Goal: Task Accomplishment & Management: Use online tool/utility

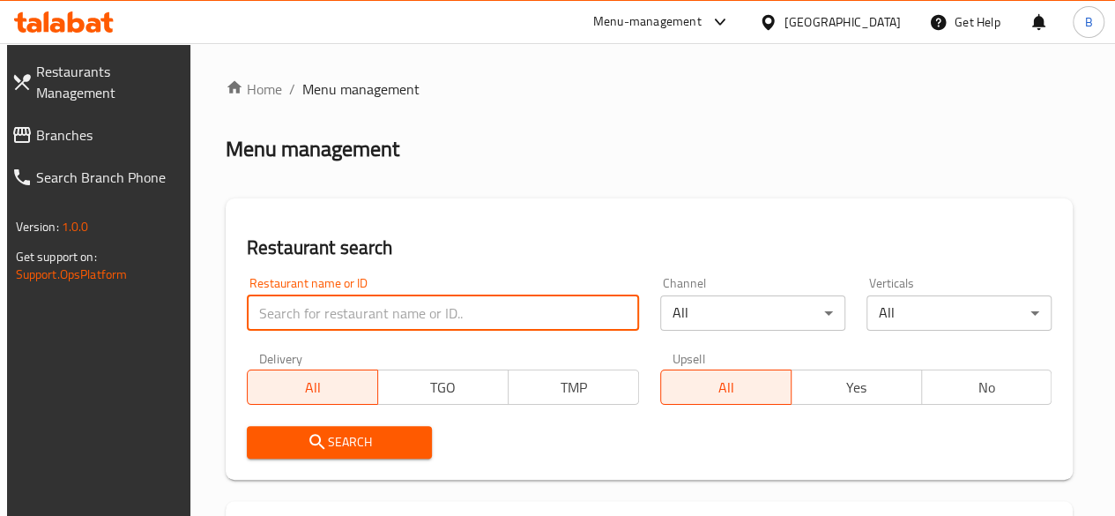
click at [319, 318] on input "search" at bounding box center [443, 312] width 392 height 35
type input "olio"
click button "Search" at bounding box center [339, 442] width 185 height 33
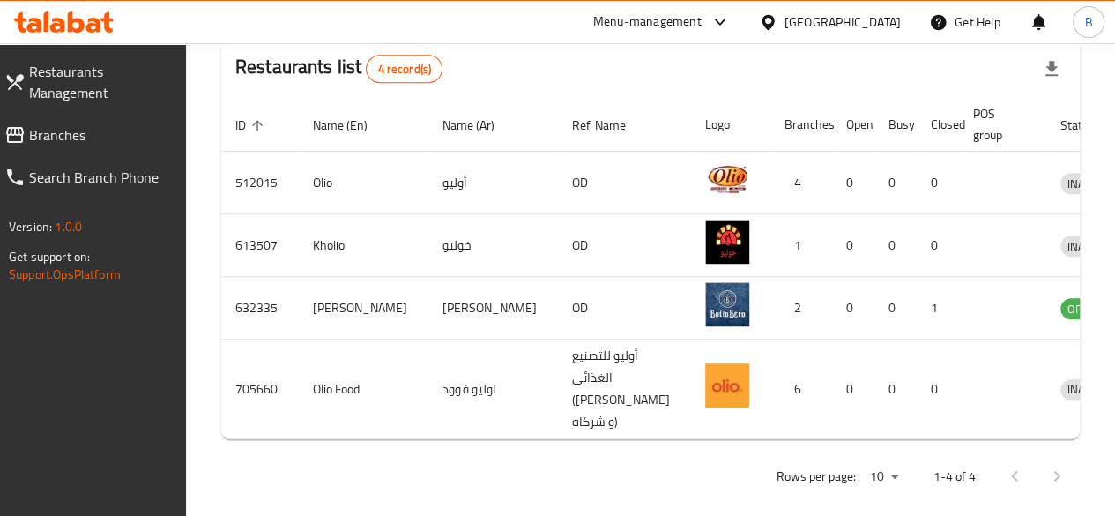
scroll to position [460, 0]
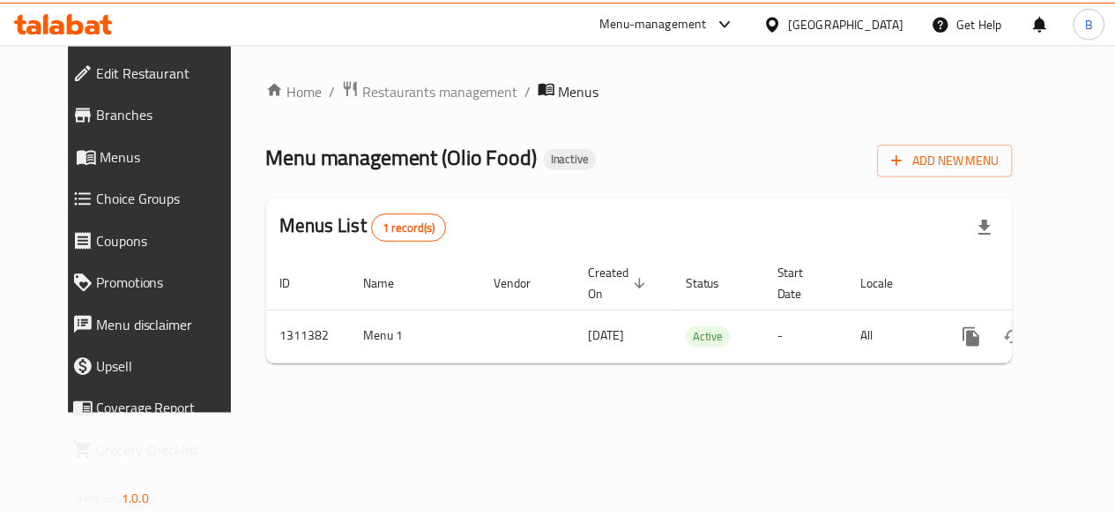
scroll to position [0, 6]
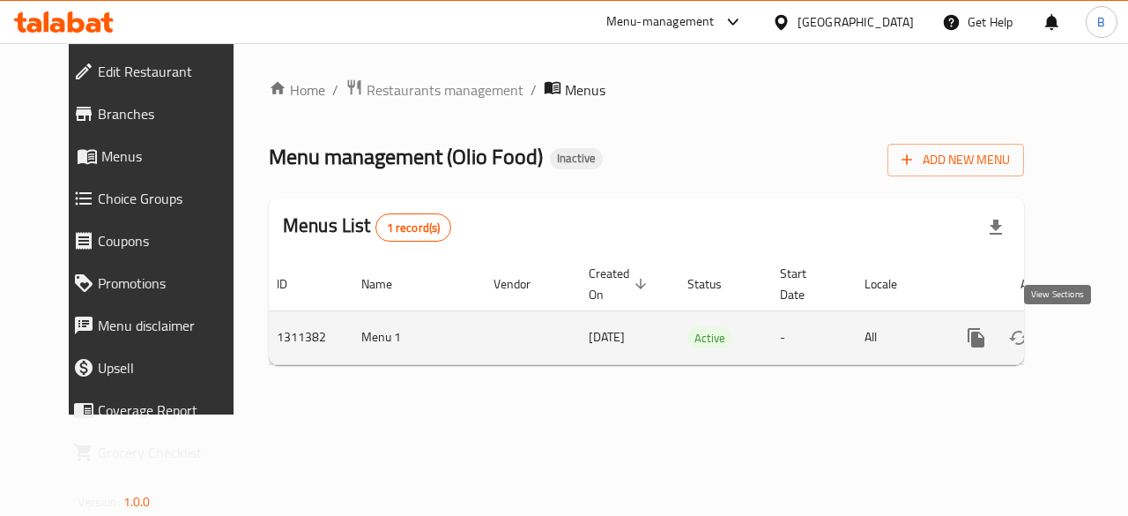
click at [1093, 345] on icon "enhanced table" at bounding box center [1103, 337] width 21 height 21
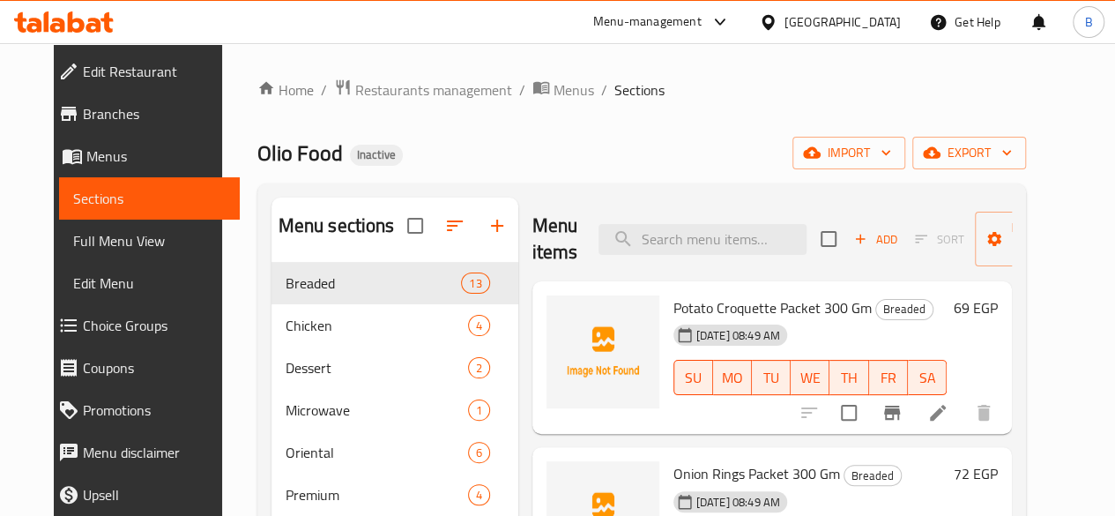
click at [673, 96] on ol "Home / Restaurants management / Menus / Sections" at bounding box center [641, 89] width 769 height 23
click at [637, 138] on div "Olio Food Inactive import export" at bounding box center [641, 153] width 769 height 33
click at [878, 152] on span "import" at bounding box center [849, 153] width 85 height 22
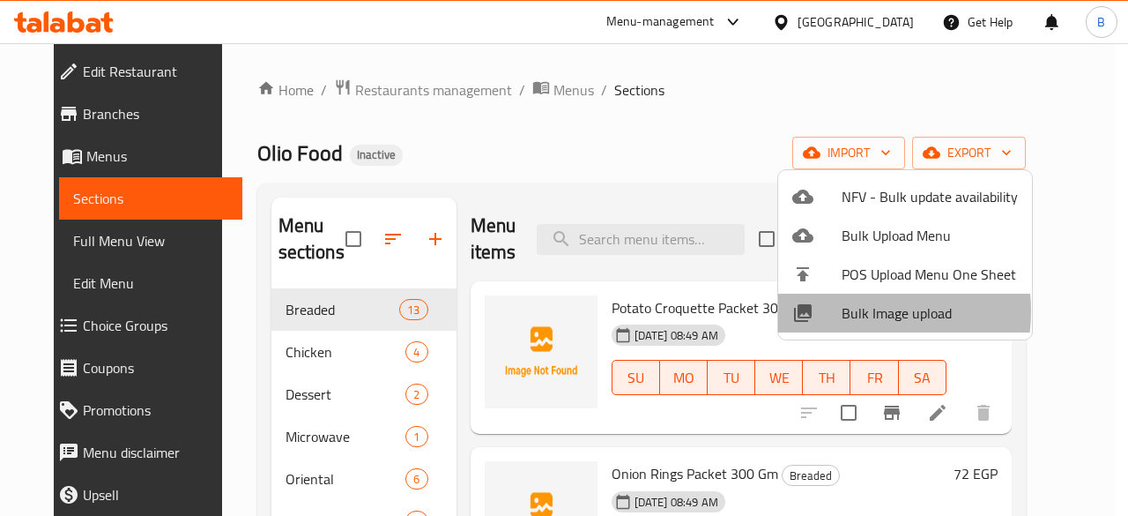
click at [844, 311] on span "Bulk Image upload" at bounding box center [930, 312] width 176 height 21
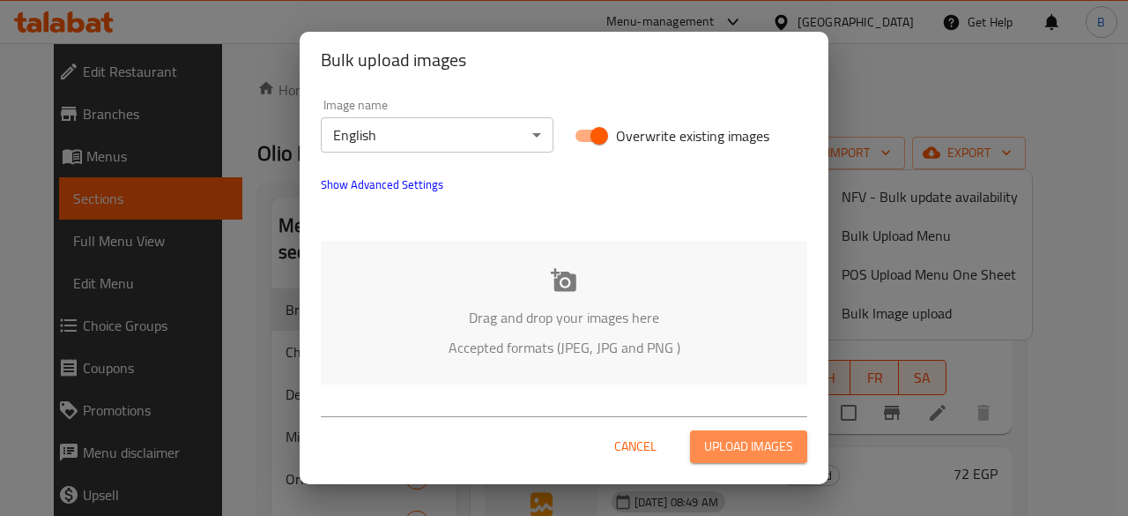
click at [749, 447] on span "Upload images" at bounding box center [748, 446] width 89 height 22
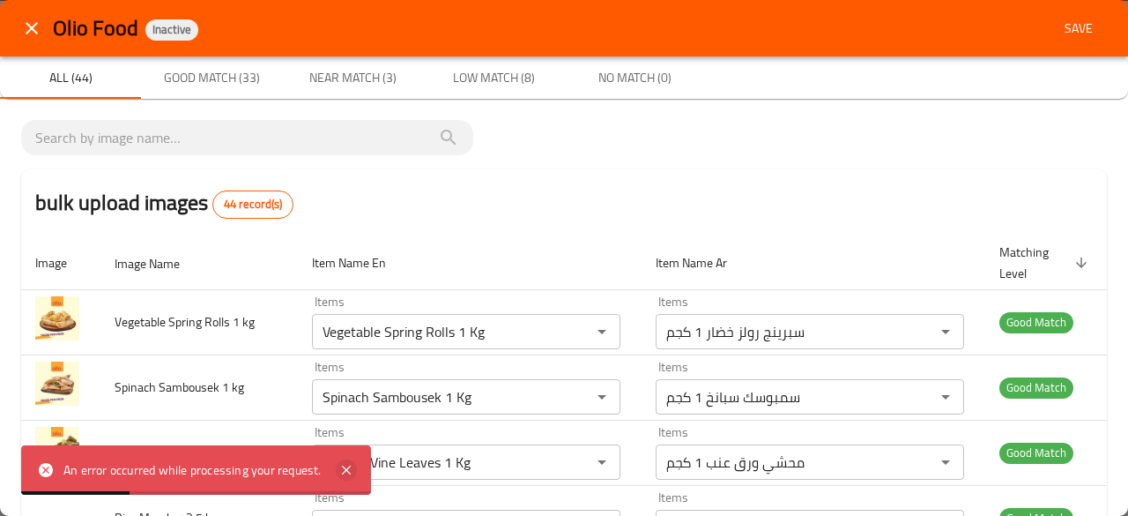
click at [346, 468] on icon at bounding box center [346, 469] width 9 height 9
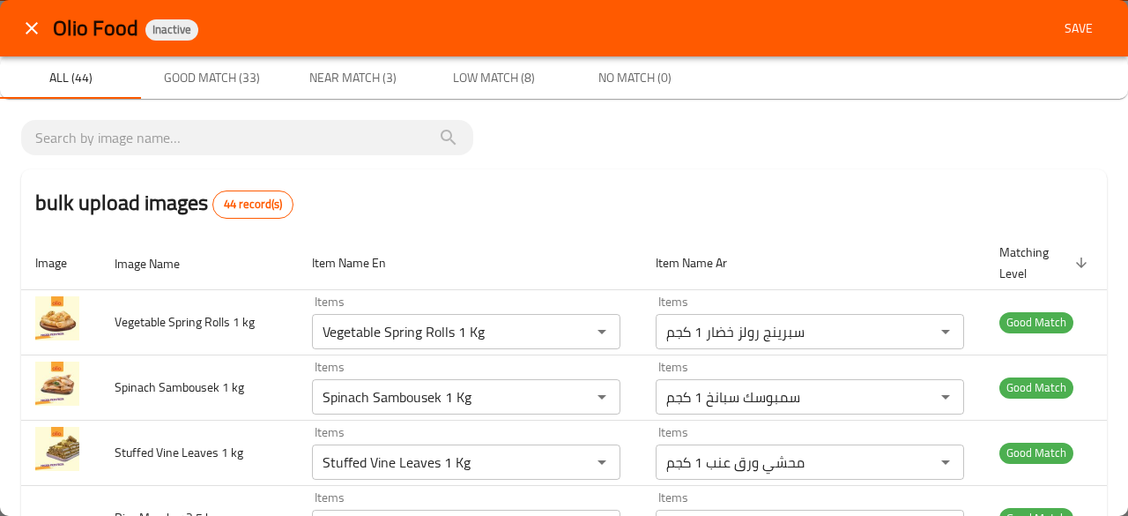
click at [755, 202] on div "bulk upload images 44 record(s)" at bounding box center [564, 202] width 1086 height 67
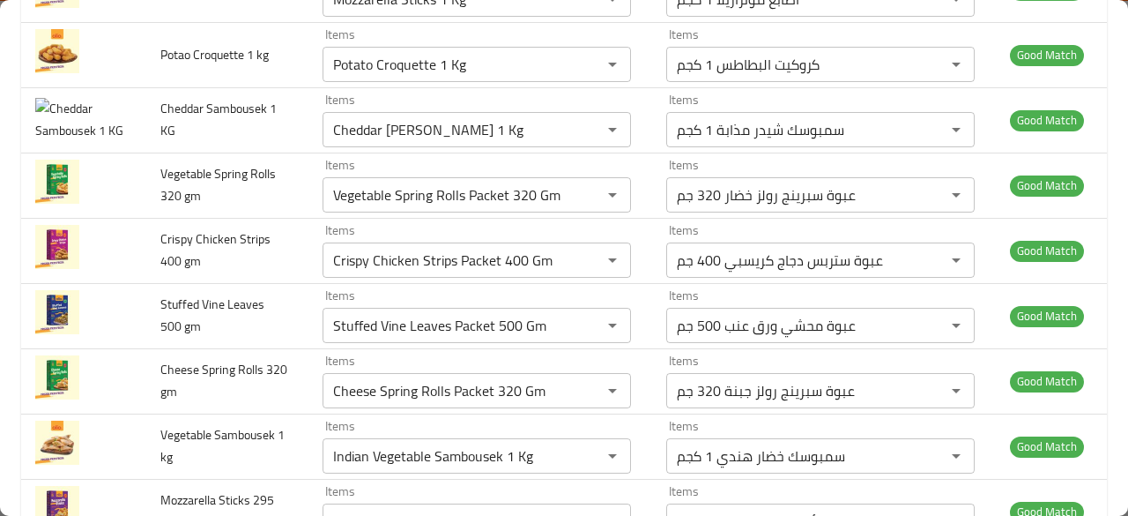
scroll to position [1130, 0]
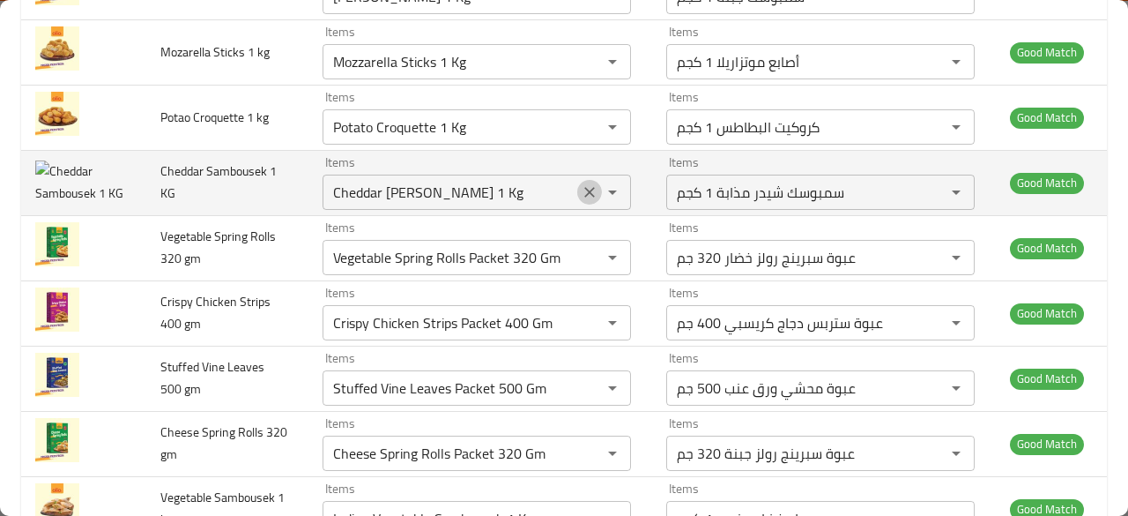
click at [581, 183] on icon "Clear" at bounding box center [590, 192] width 18 height 18
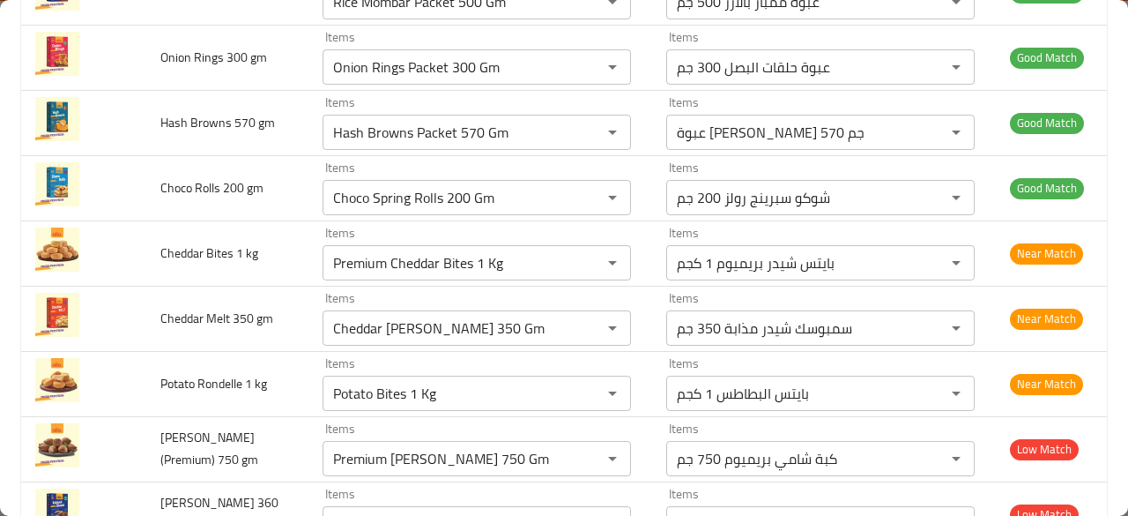
scroll to position [2257, 0]
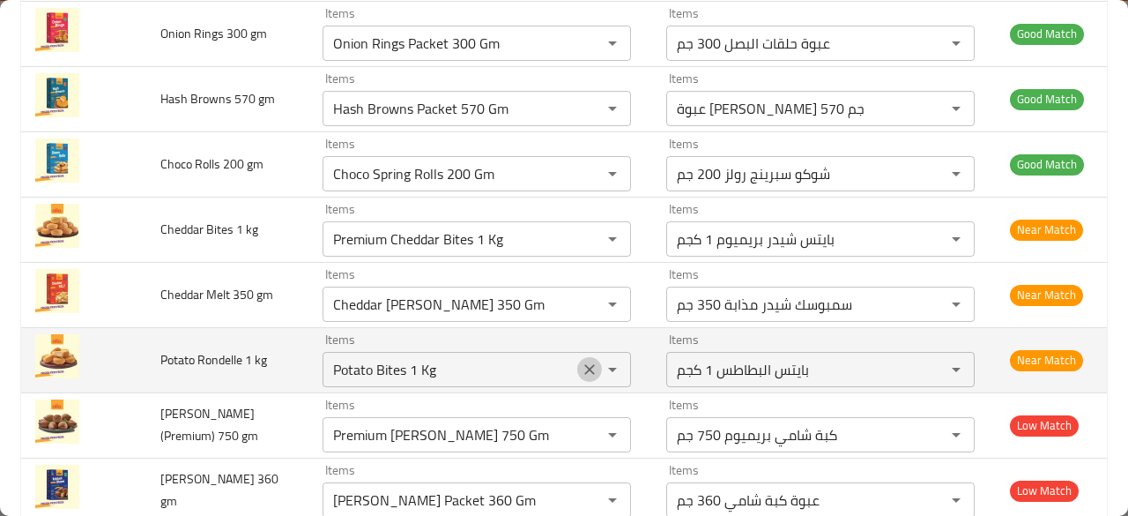
click at [581, 361] on icon "Clear" at bounding box center [590, 370] width 18 height 18
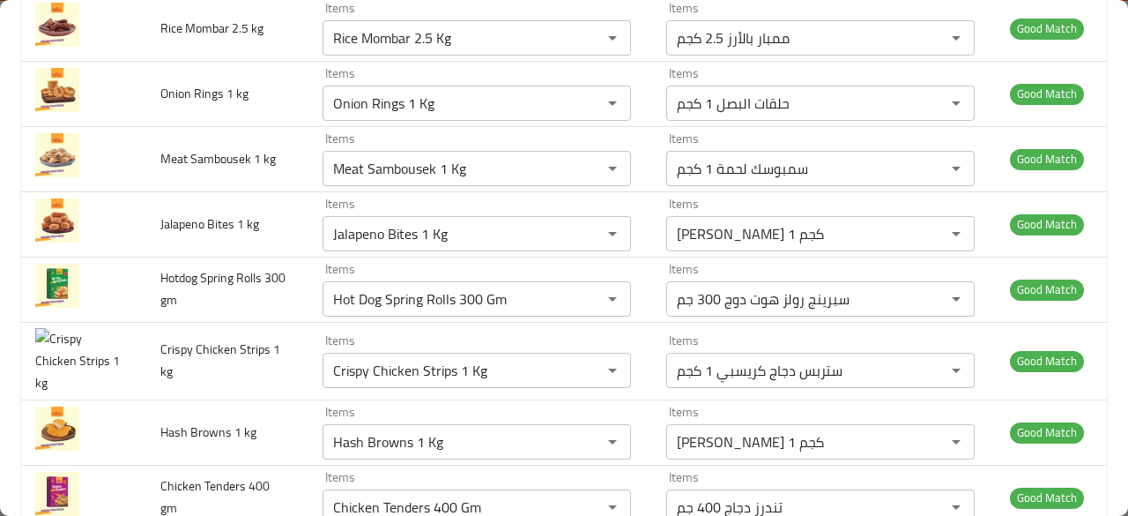
scroll to position [0, 0]
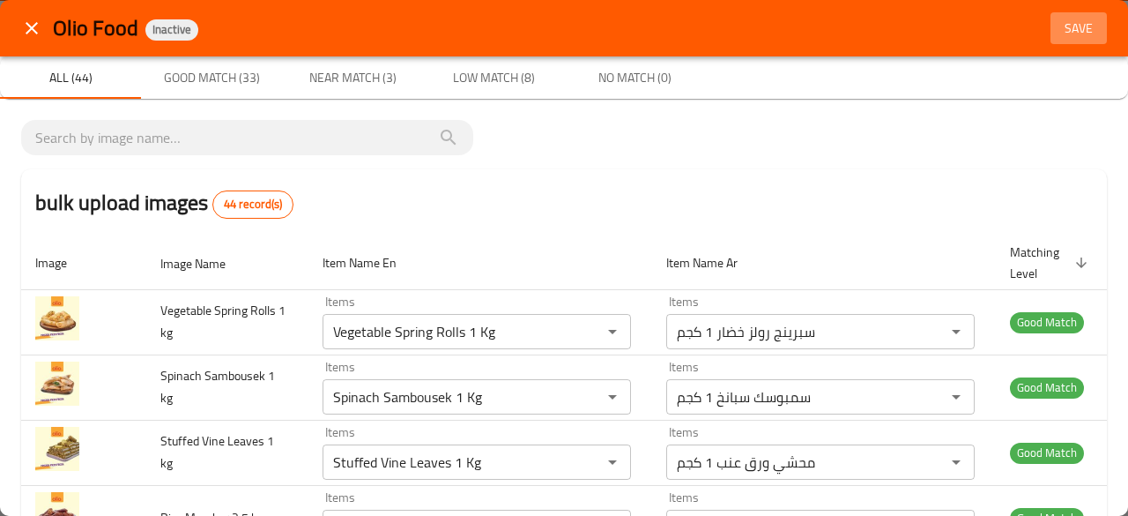
click at [1058, 32] on span "Save" at bounding box center [1079, 29] width 42 height 22
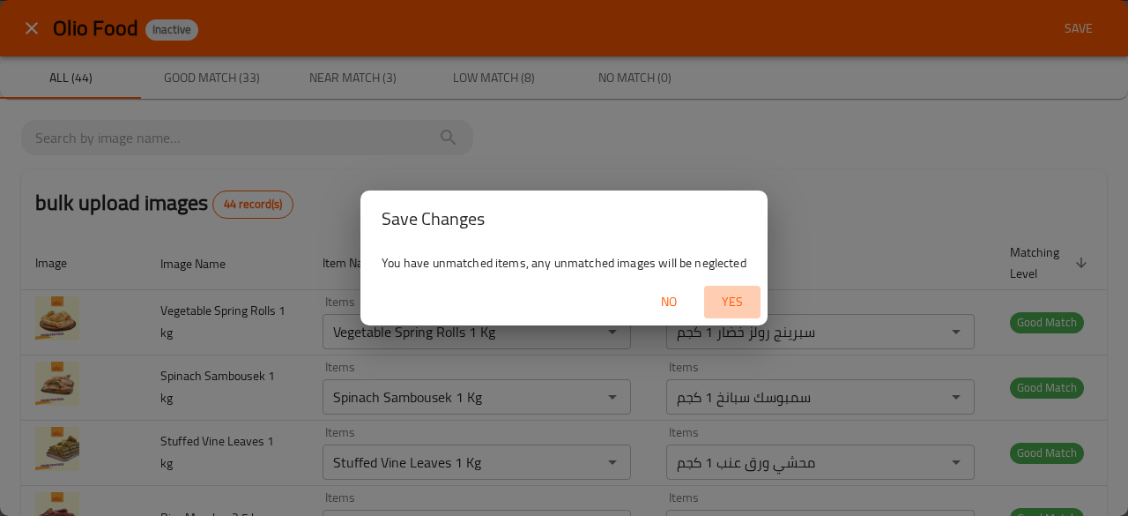
click at [732, 294] on span "Yes" at bounding box center [732, 302] width 42 height 22
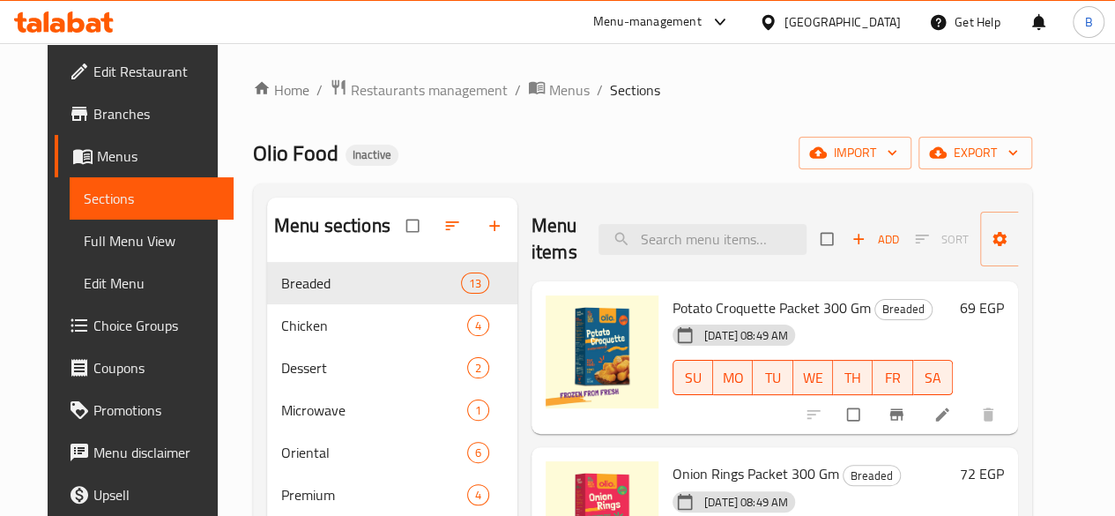
click at [698, 104] on div "Home / Restaurants management / Menus / Sections Olio Food Inactive import expo…" at bounding box center [642, 402] width 779 height 649
